Goal: Task Accomplishment & Management: Manage account settings

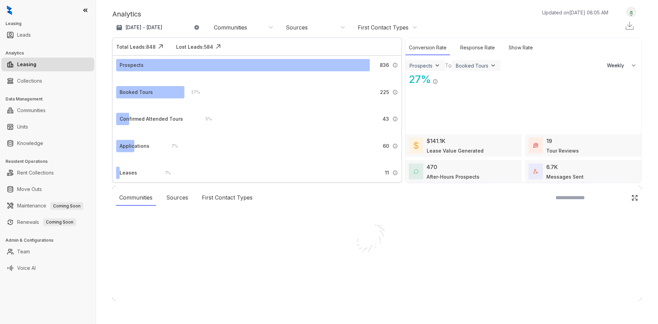
select select "******"
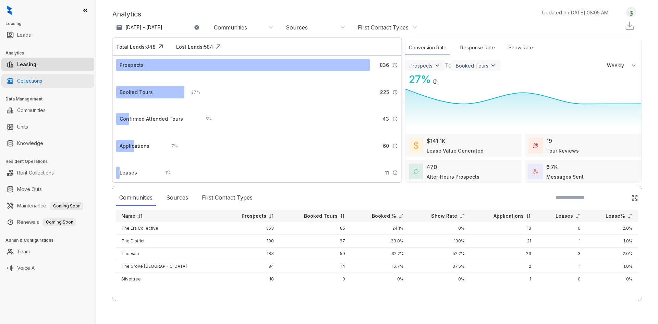
click at [27, 79] on link "Collections" at bounding box center [29, 81] width 25 height 14
click at [42, 80] on link "Collections" at bounding box center [29, 81] width 25 height 14
click at [42, 79] on link "Collections" at bounding box center [29, 81] width 25 height 14
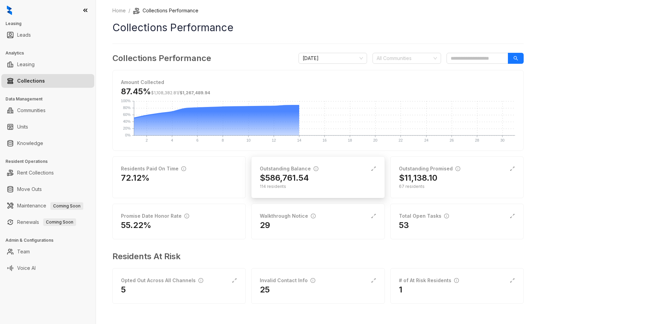
click at [296, 177] on h2 "$586,761.54" at bounding box center [284, 177] width 49 height 11
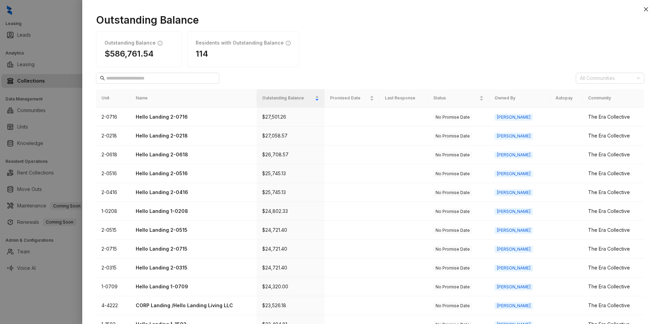
click at [592, 97] on th "Community" at bounding box center [614, 98] width 62 height 18
click at [601, 77] on div at bounding box center [606, 78] width 59 height 10
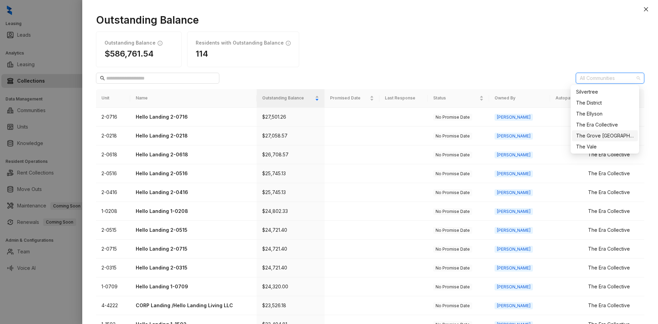
click at [615, 135] on div "The Grove [GEOGRAPHIC_DATA]" at bounding box center [605, 136] width 58 height 8
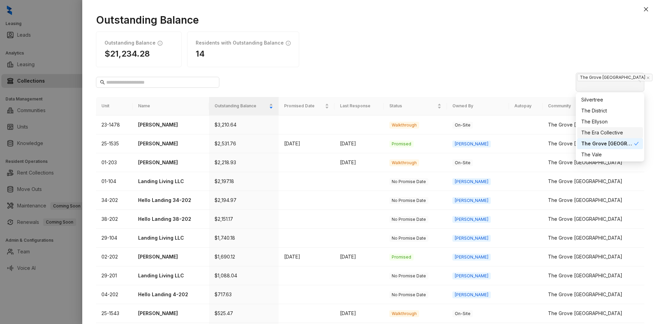
click at [392, 40] on div "Outstanding Balance $21,234.28 Residents with Outstanding Balance 14" at bounding box center [370, 50] width 548 height 36
click at [154, 126] on p "[PERSON_NAME]" at bounding box center [170, 125] width 65 height 8
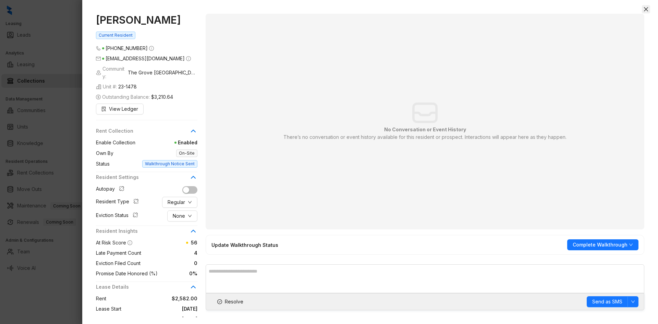
click at [646, 5] on button "Close" at bounding box center [646, 9] width 8 height 8
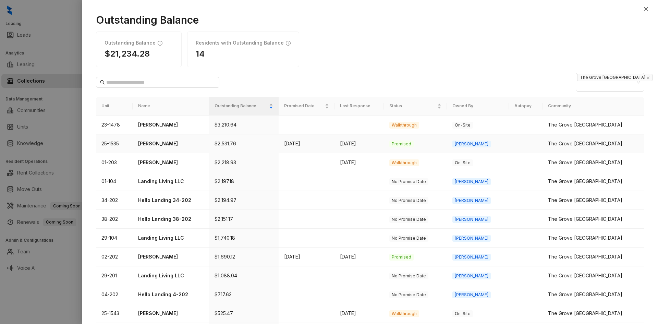
click at [154, 140] on p "[PERSON_NAME]" at bounding box center [170, 144] width 65 height 8
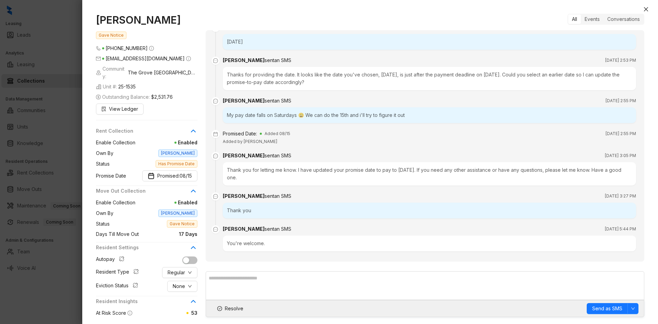
scroll to position [610, 0]
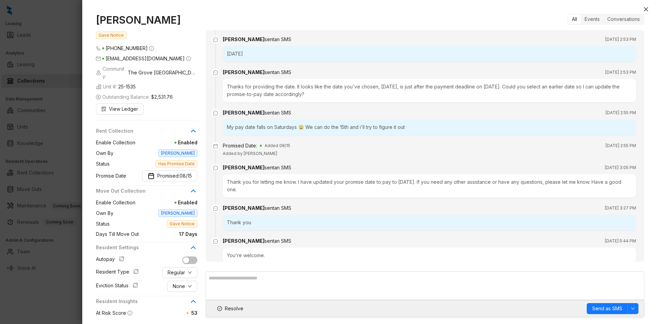
drag, startPoint x: 10, startPoint y: 240, endPoint x: 5, endPoint y: 240, distance: 5.1
click at [5, 240] on div at bounding box center [329, 162] width 658 height 324
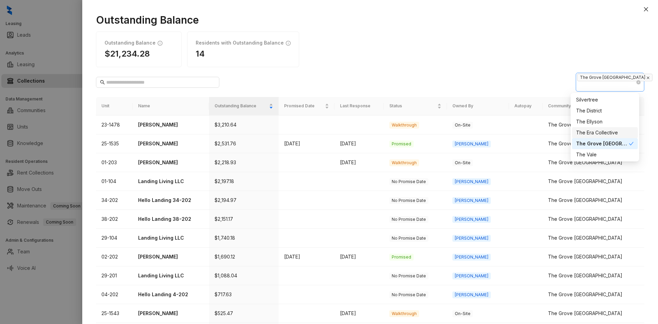
click at [646, 77] on icon "close" at bounding box center [647, 77] width 3 height 3
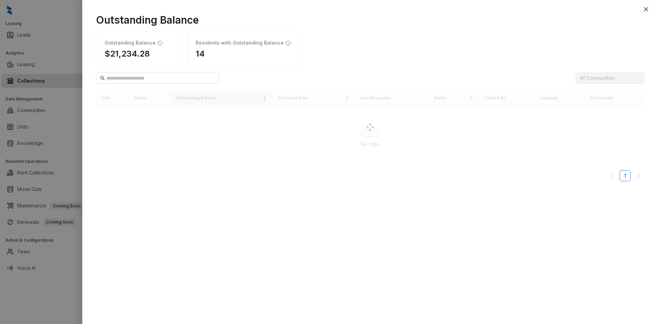
click at [622, 78] on div at bounding box center [606, 78] width 59 height 10
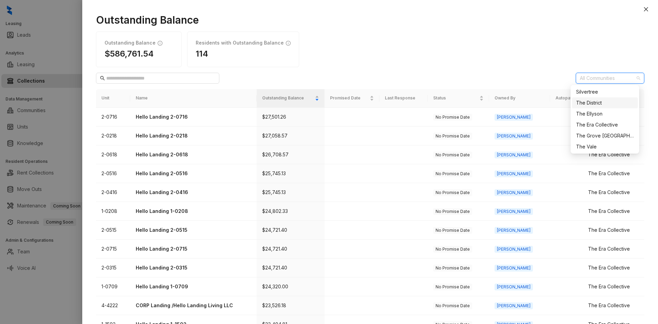
click at [618, 105] on div "The District" at bounding box center [605, 103] width 58 height 8
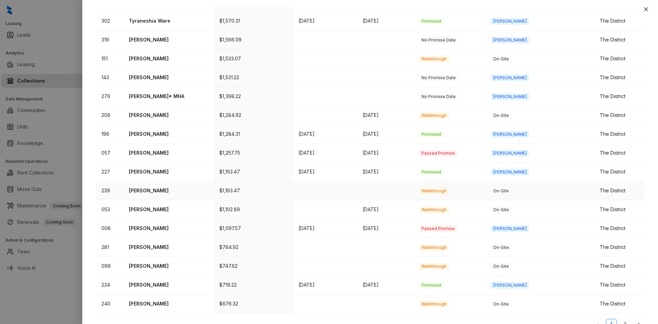
scroll to position [184, 0]
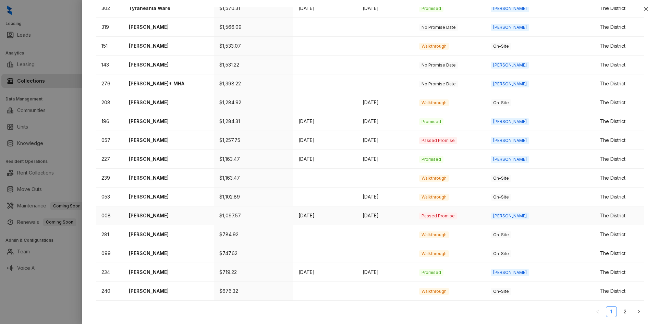
click at [134, 215] on p "[PERSON_NAME]" at bounding box center [168, 216] width 79 height 8
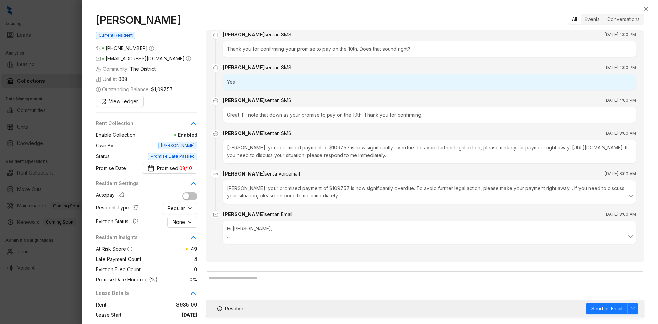
scroll to position [1429, 0]
click at [645, 8] on icon "close" at bounding box center [646, 9] width 4 height 4
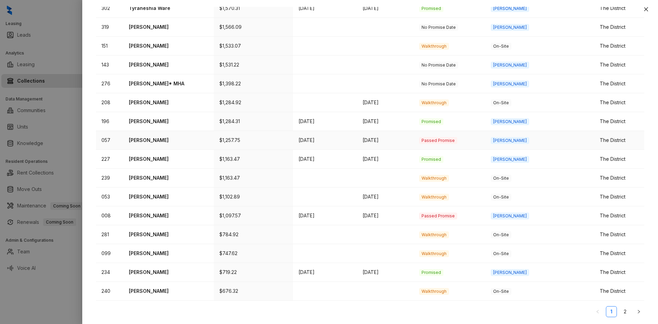
click at [139, 141] on p "[PERSON_NAME]" at bounding box center [168, 140] width 79 height 8
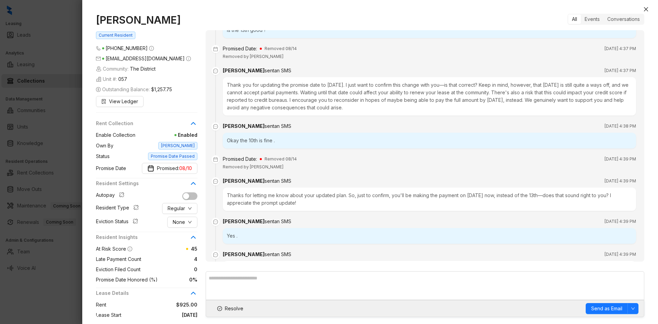
scroll to position [560, 0]
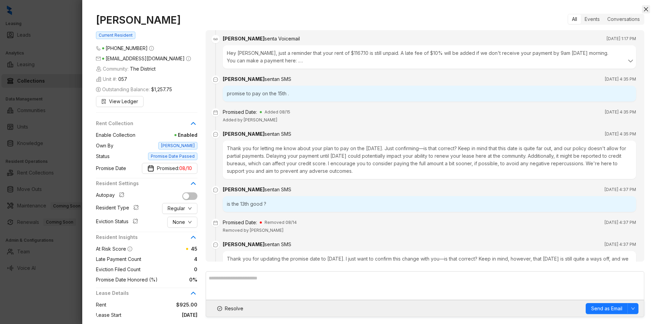
click at [650, 8] on button "Close" at bounding box center [646, 9] width 8 height 8
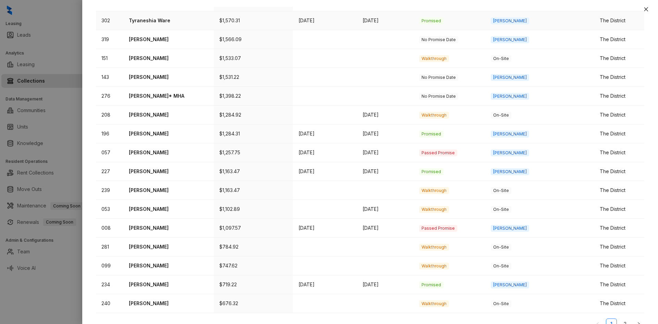
scroll to position [184, 0]
